Goal: Use online tool/utility: Use online tool/utility

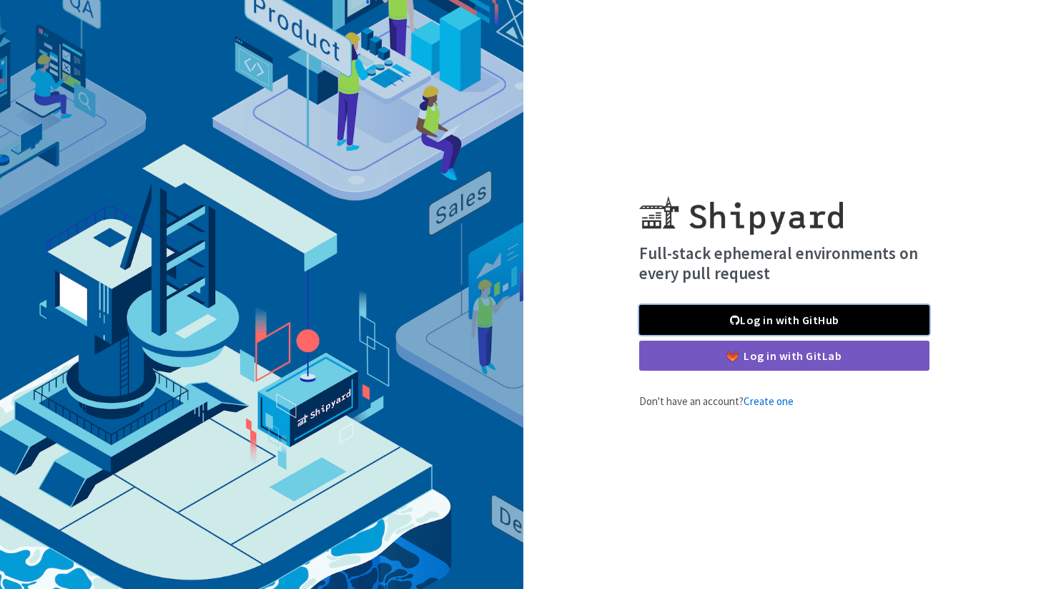
click at [702, 321] on link "Log in with GitHub" at bounding box center [784, 320] width 290 height 30
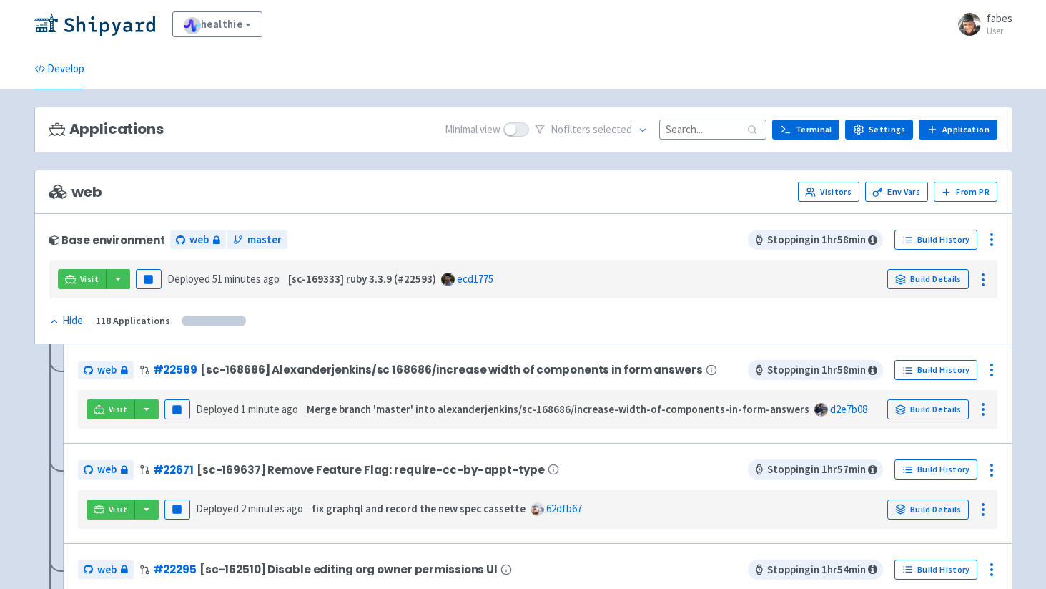
click at [678, 125] on input at bounding box center [712, 128] width 107 height 19
paste input "22715"
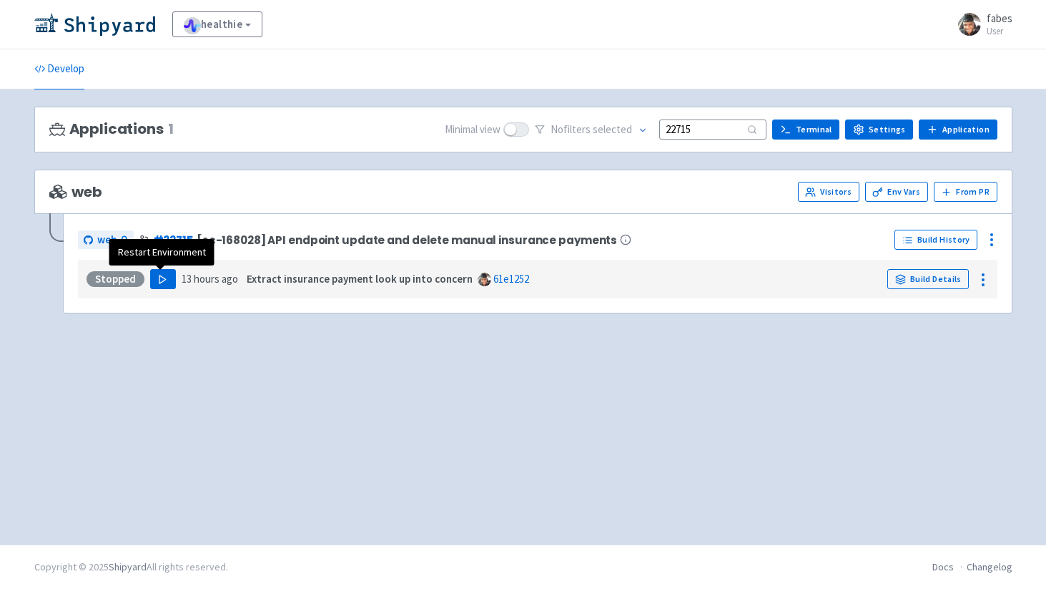
type input "22715"
click at [159, 280] on polygon "button" at bounding box center [162, 279] width 6 height 8
